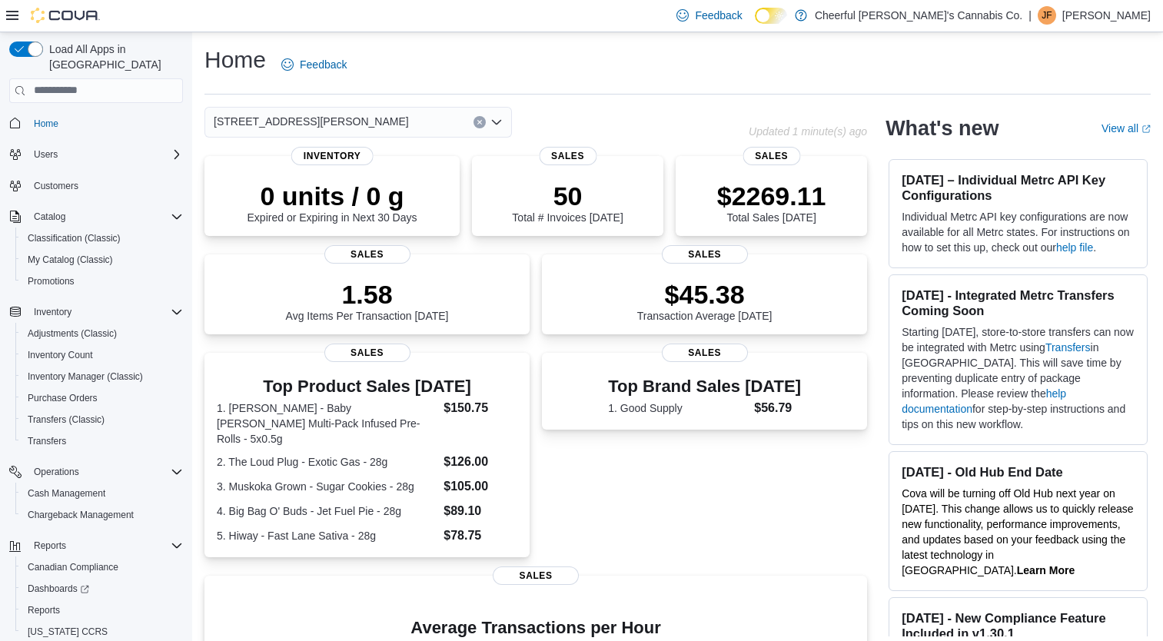
scroll to position [242, 0]
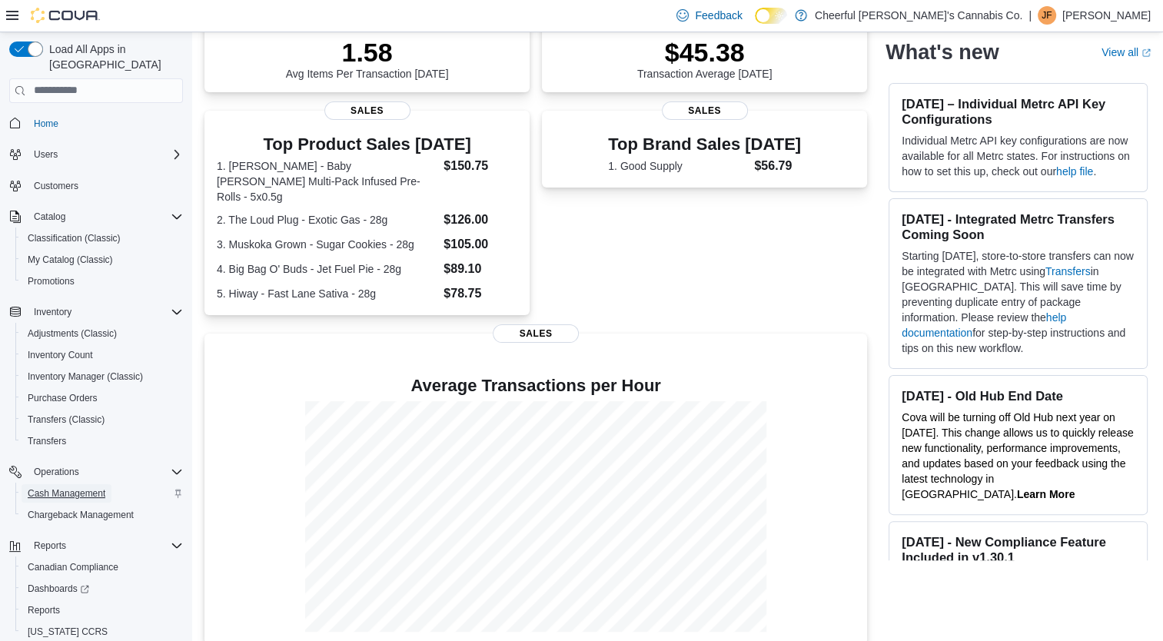
click at [61, 487] on span "Cash Management" at bounding box center [67, 493] width 78 height 12
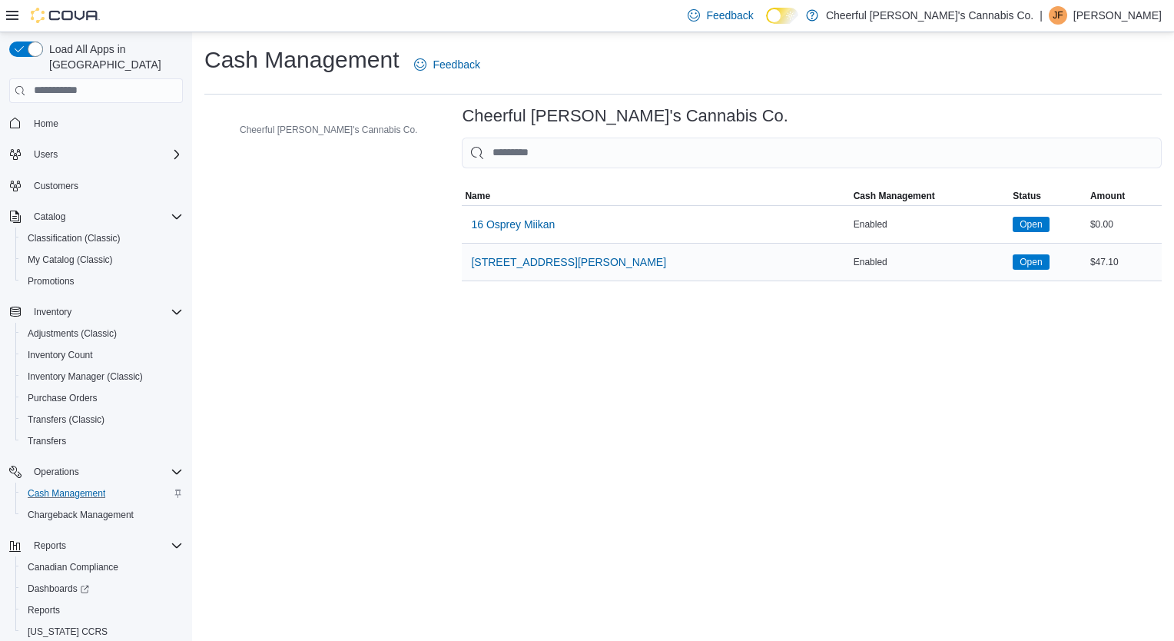
click at [523, 252] on div "[STREET_ADDRESS][PERSON_NAME]" at bounding box center [656, 262] width 388 height 37
click at [493, 272] on span "[STREET_ADDRESS][PERSON_NAME]" at bounding box center [568, 262] width 195 height 31
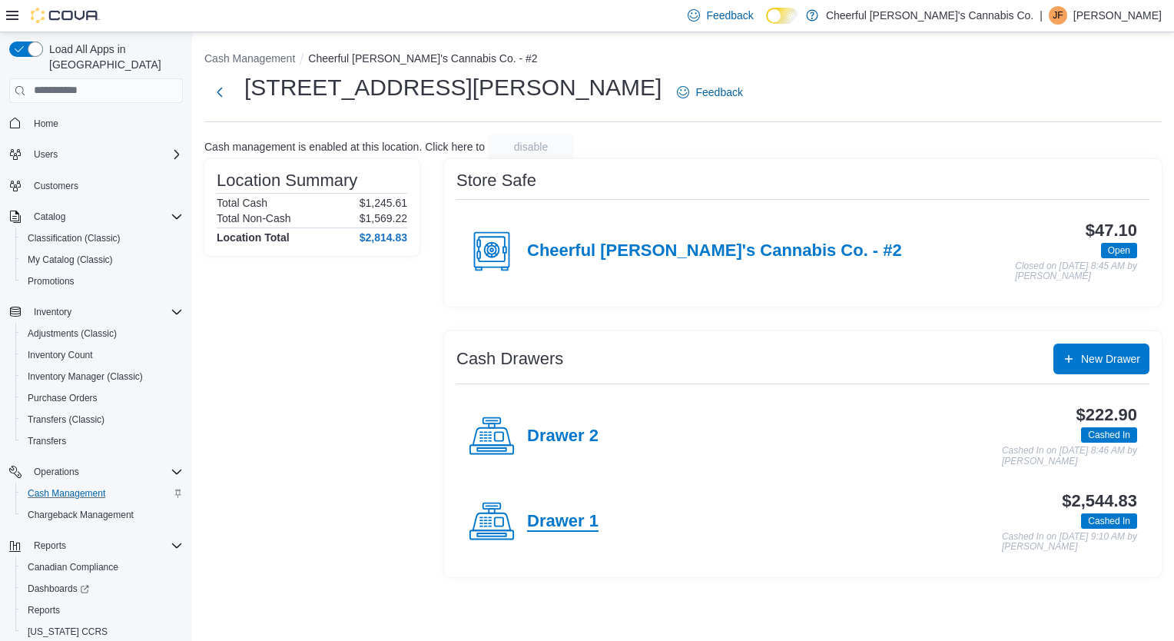
click at [582, 521] on h4 "Drawer 1" at bounding box center [562, 522] width 71 height 20
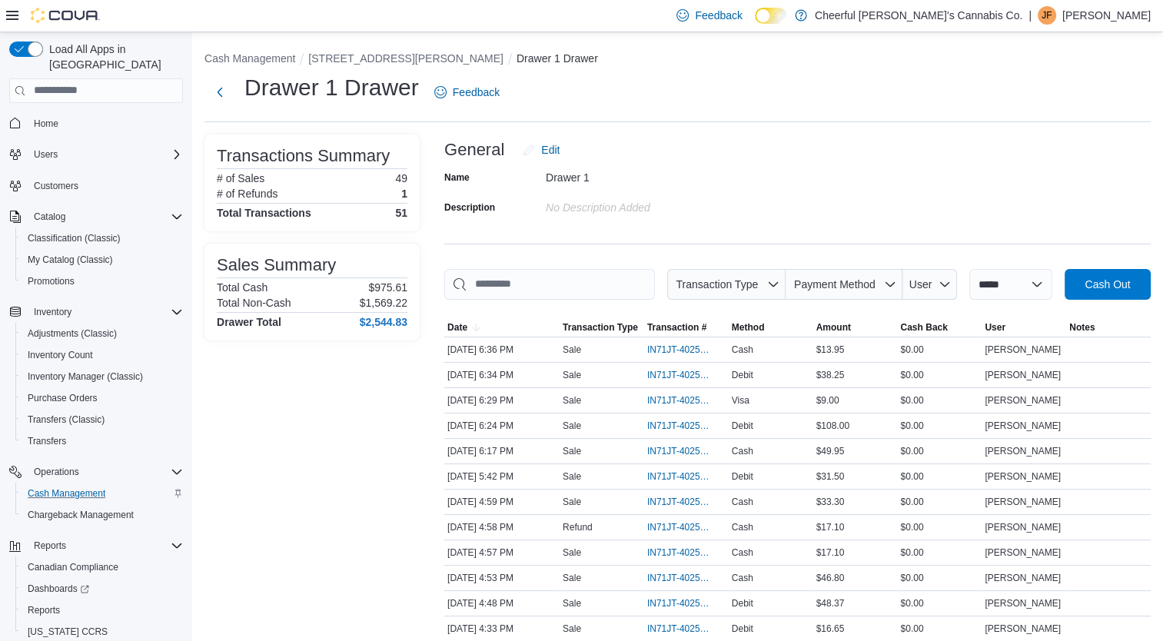
click at [548, 306] on div at bounding box center [797, 309] width 706 height 18
click at [584, 272] on input "This is a search bar. As you type, the results lower in the page will automatic…" at bounding box center [549, 284] width 211 height 31
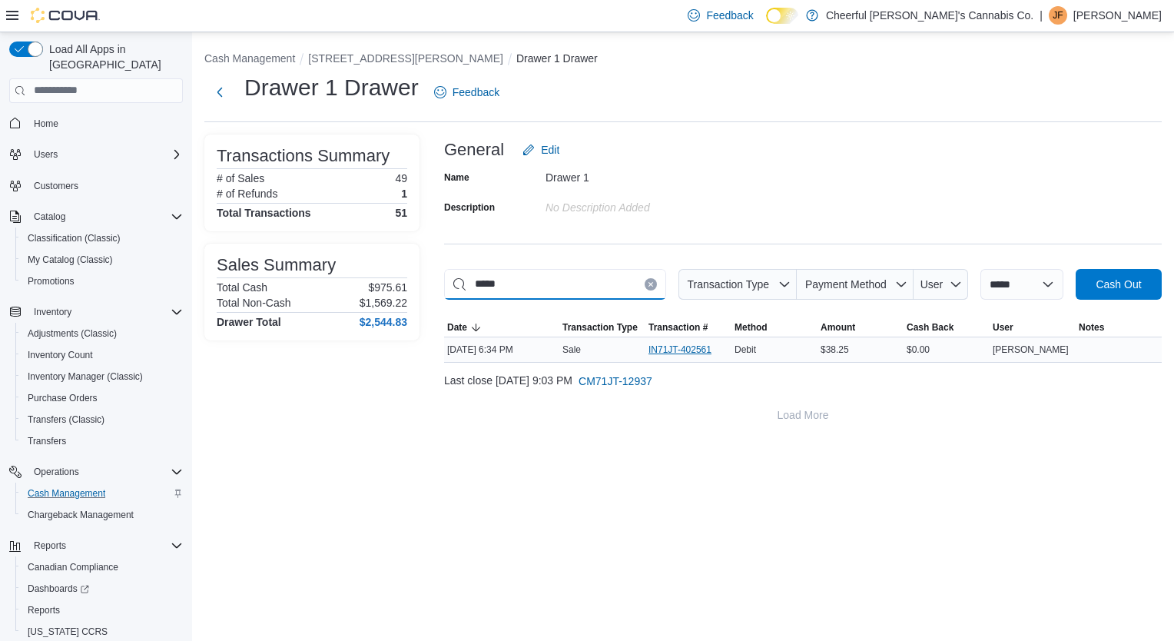
type input "*****"
click at [669, 342] on span "IN71JT-402561" at bounding box center [688, 349] width 78 height 18
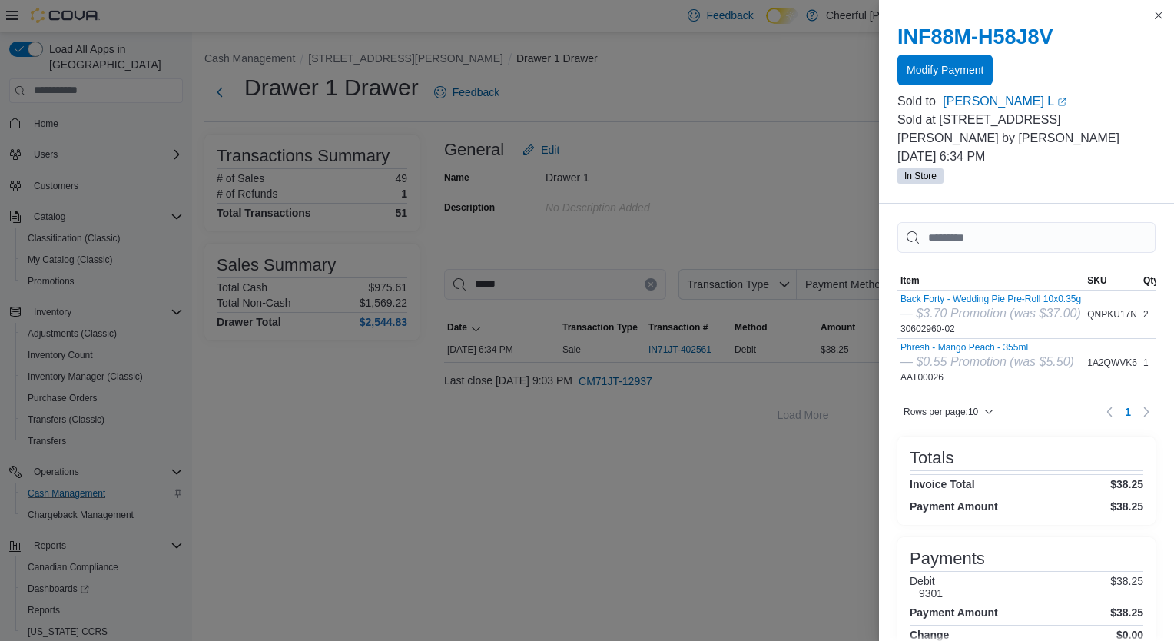
click at [937, 72] on span "Modify Payment" at bounding box center [945, 69] width 77 height 15
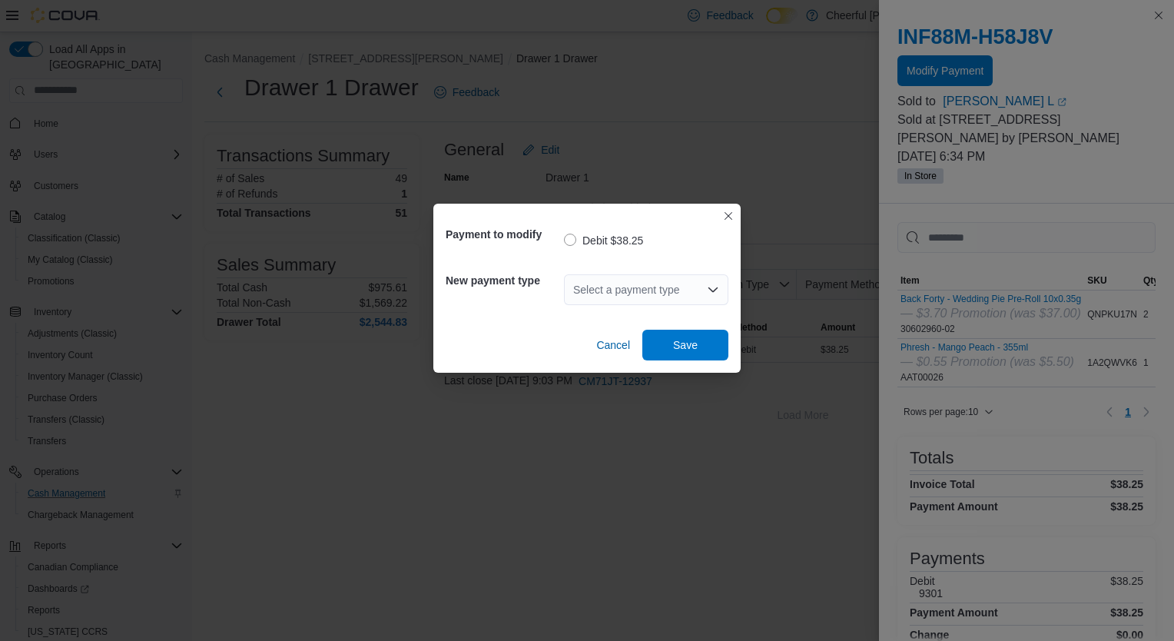
click at [586, 297] on div "Select a payment type" at bounding box center [646, 289] width 164 height 31
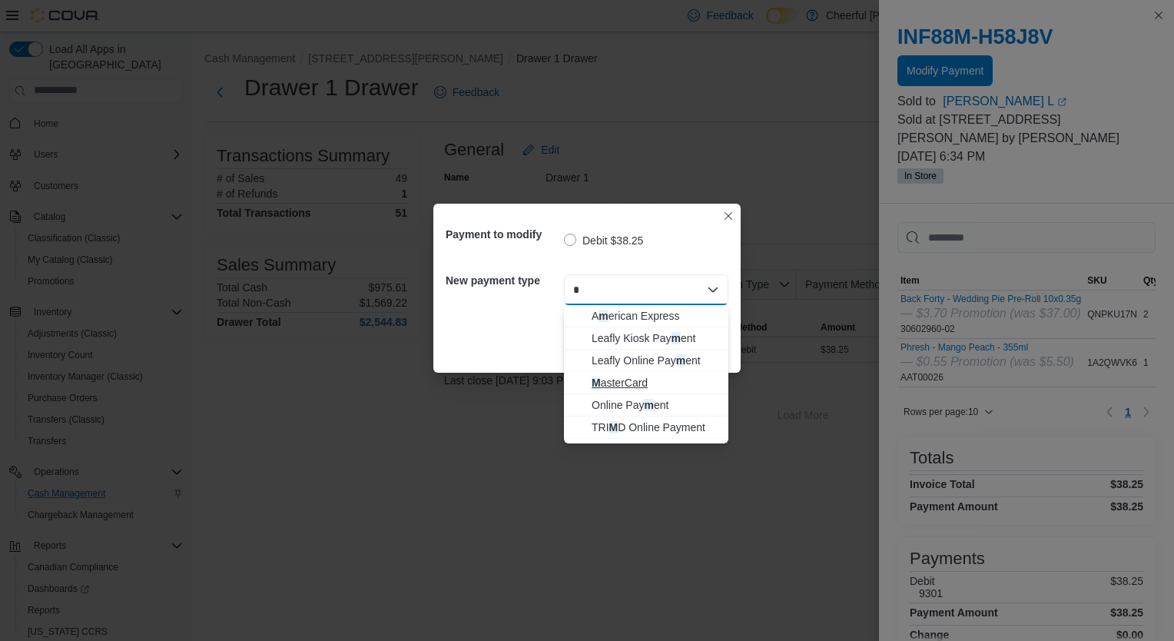
type input "*"
click at [611, 383] on span "M asterCard" at bounding box center [656, 382] width 128 height 15
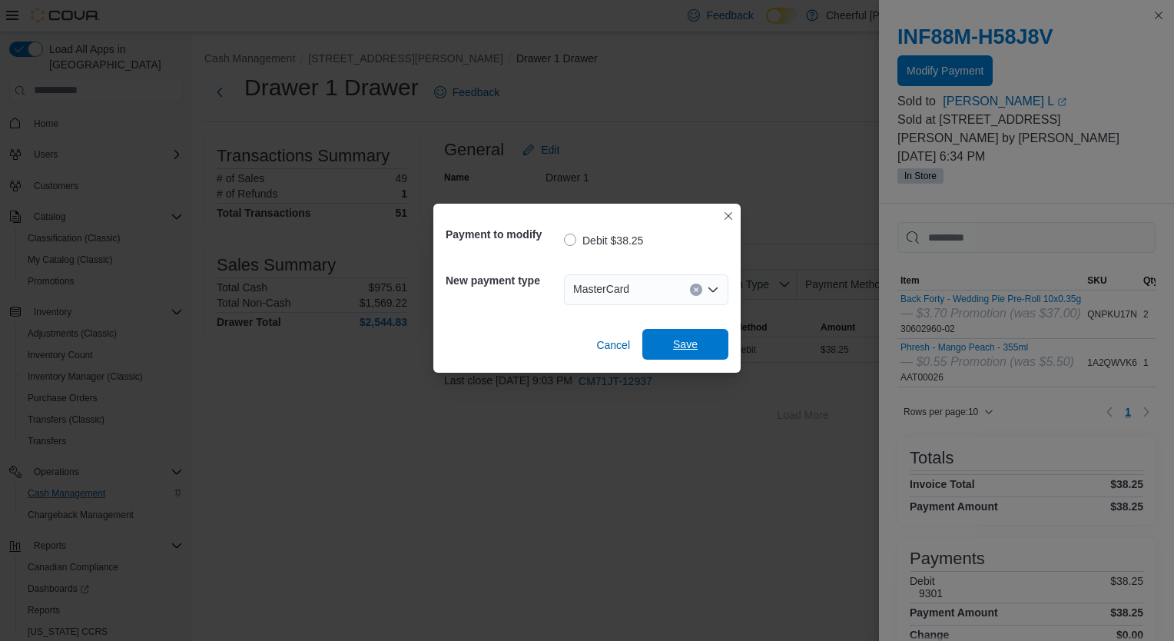
click at [676, 349] on span "Save" at bounding box center [685, 344] width 25 height 15
